Goal: Task Accomplishment & Management: Manage account settings

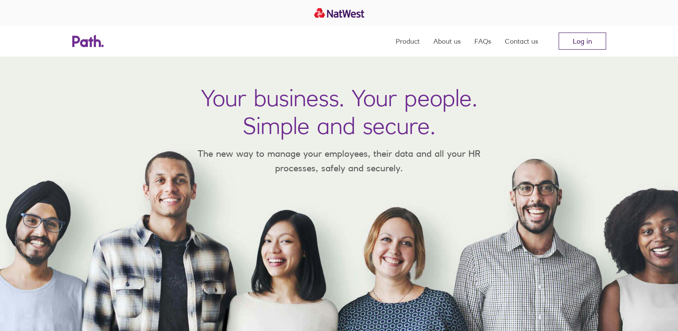
click at [588, 38] on link "Log in" at bounding box center [581, 40] width 47 height 17
click at [574, 43] on link "Log in" at bounding box center [581, 40] width 47 height 17
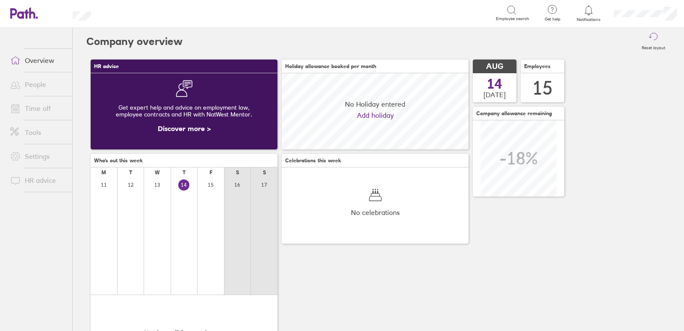
scroll to position [76, 187]
click at [37, 107] on link "Time off" at bounding box center [37, 108] width 69 height 17
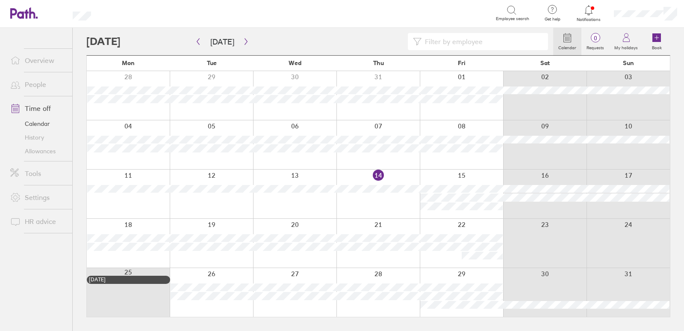
click at [20, 10] on icon at bounding box center [23, 13] width 27 height 12
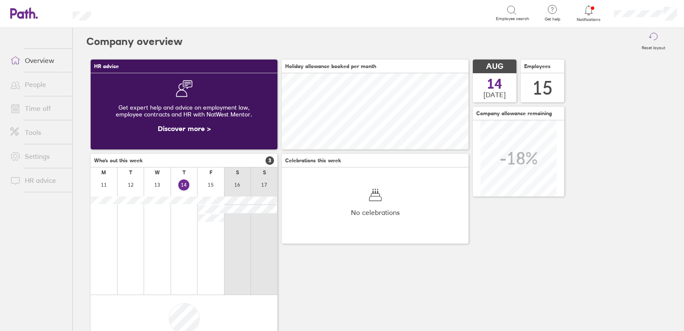
scroll to position [76, 187]
